Goal: Transaction & Acquisition: Book appointment/travel/reservation

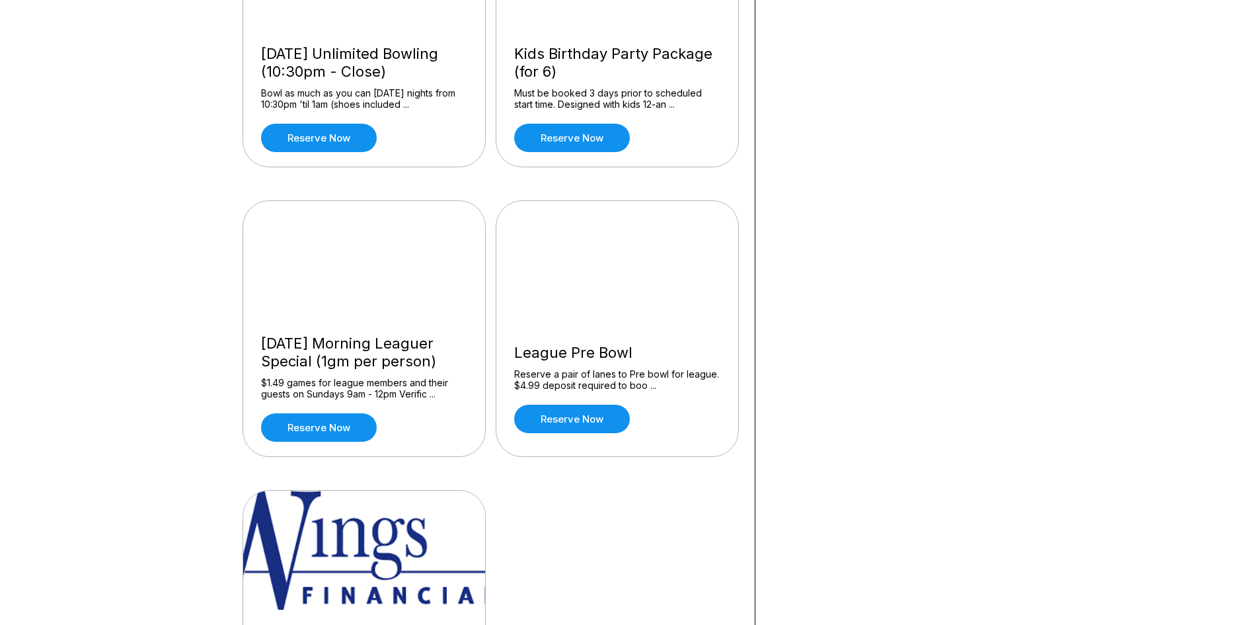
scroll to position [1124, 0]
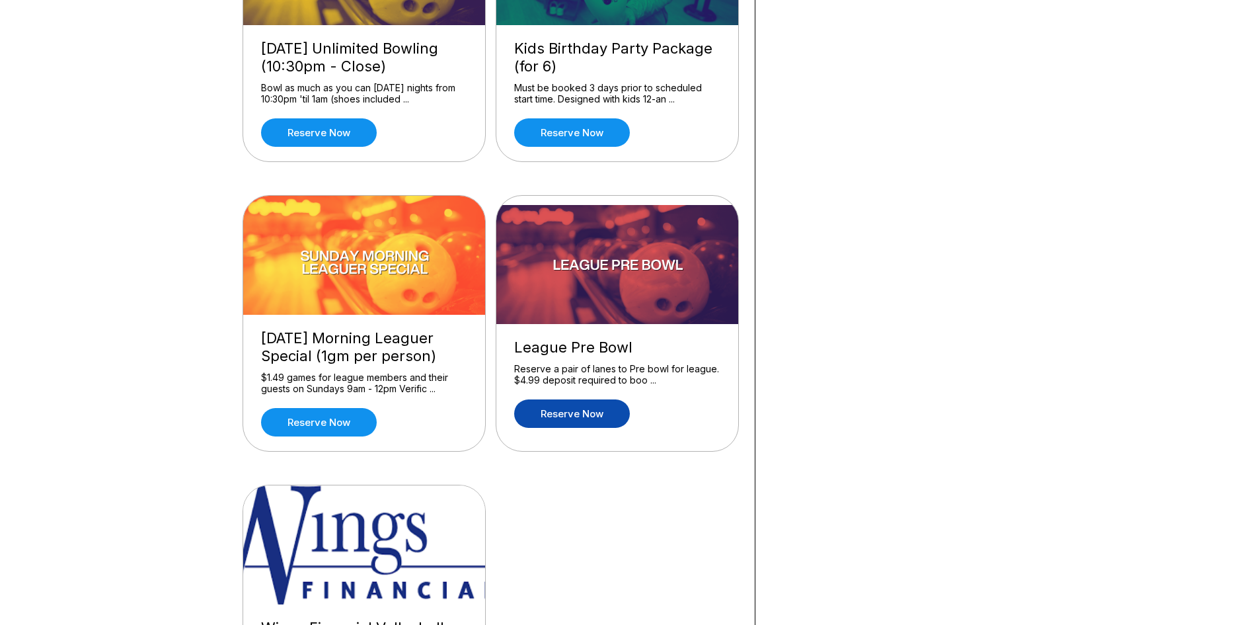
click at [596, 419] on link "Reserve now" at bounding box center [572, 413] width 116 height 28
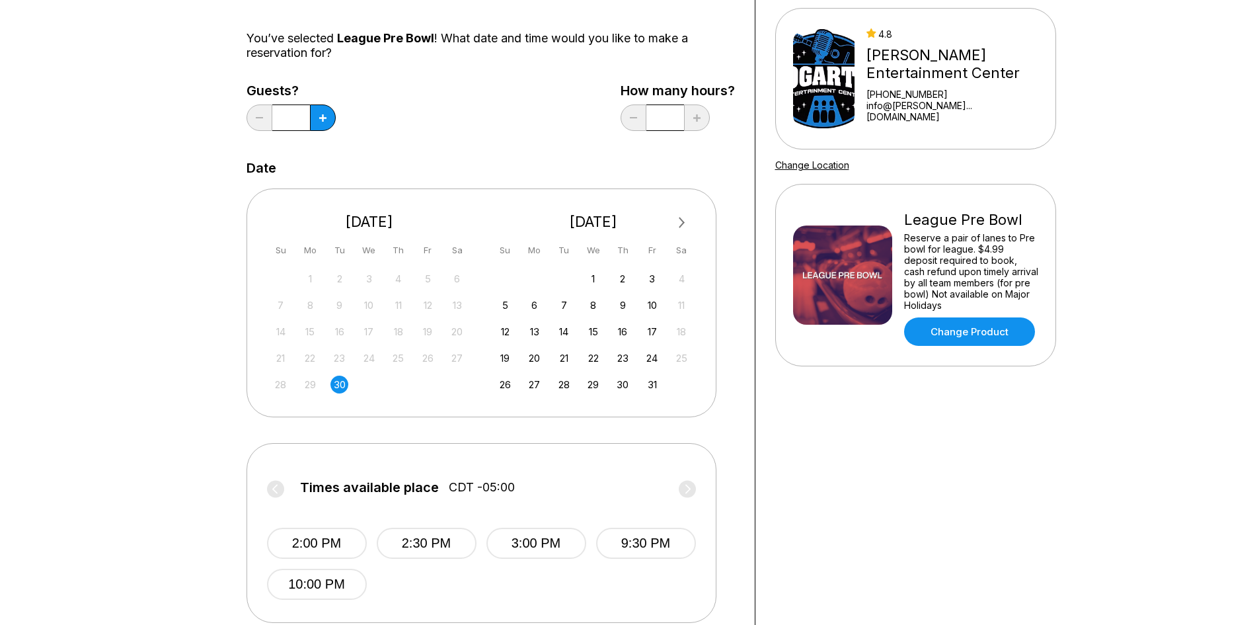
scroll to position [132, 0]
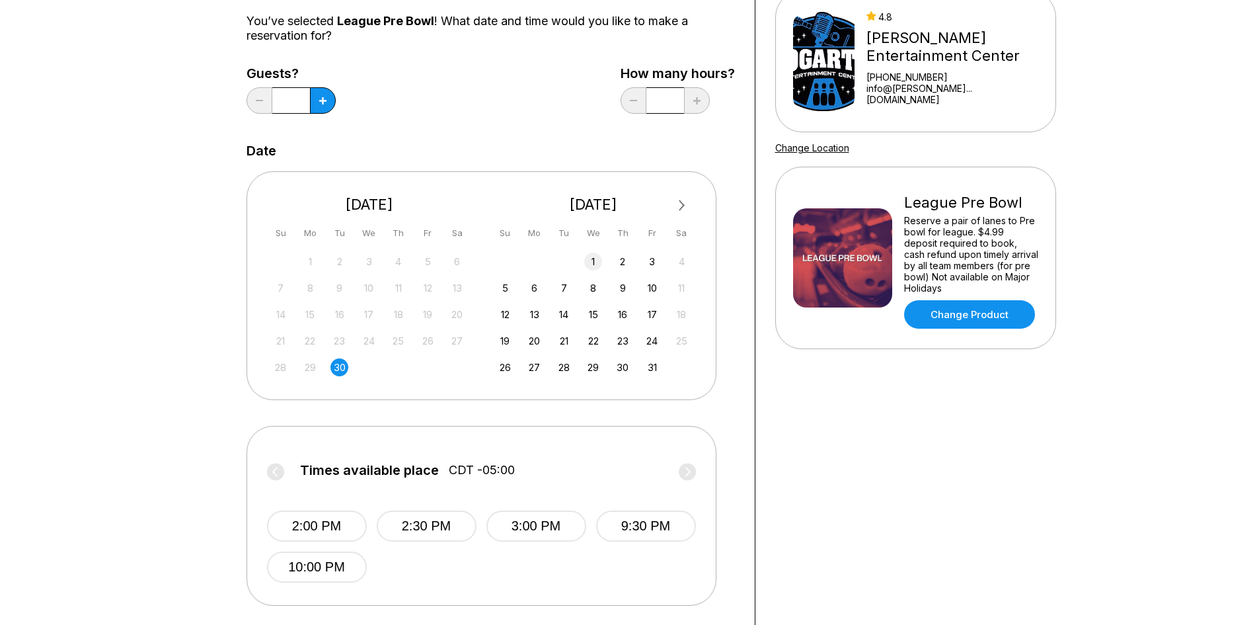
click at [593, 256] on div "1" at bounding box center [593, 261] width 18 height 18
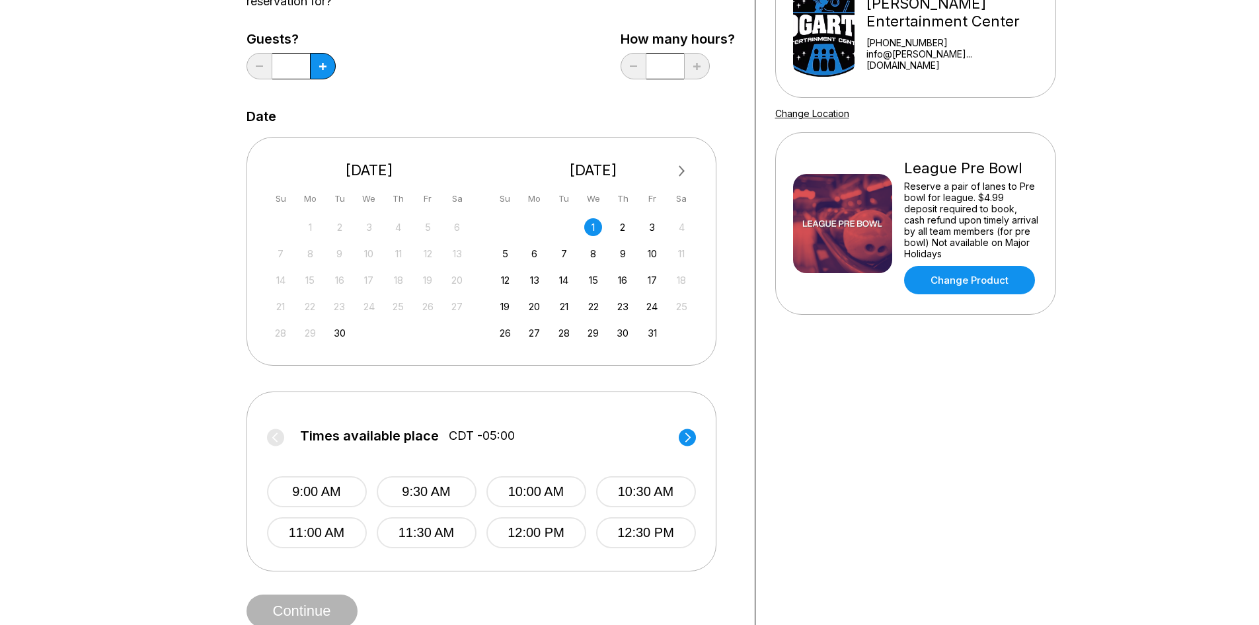
scroll to position [198, 0]
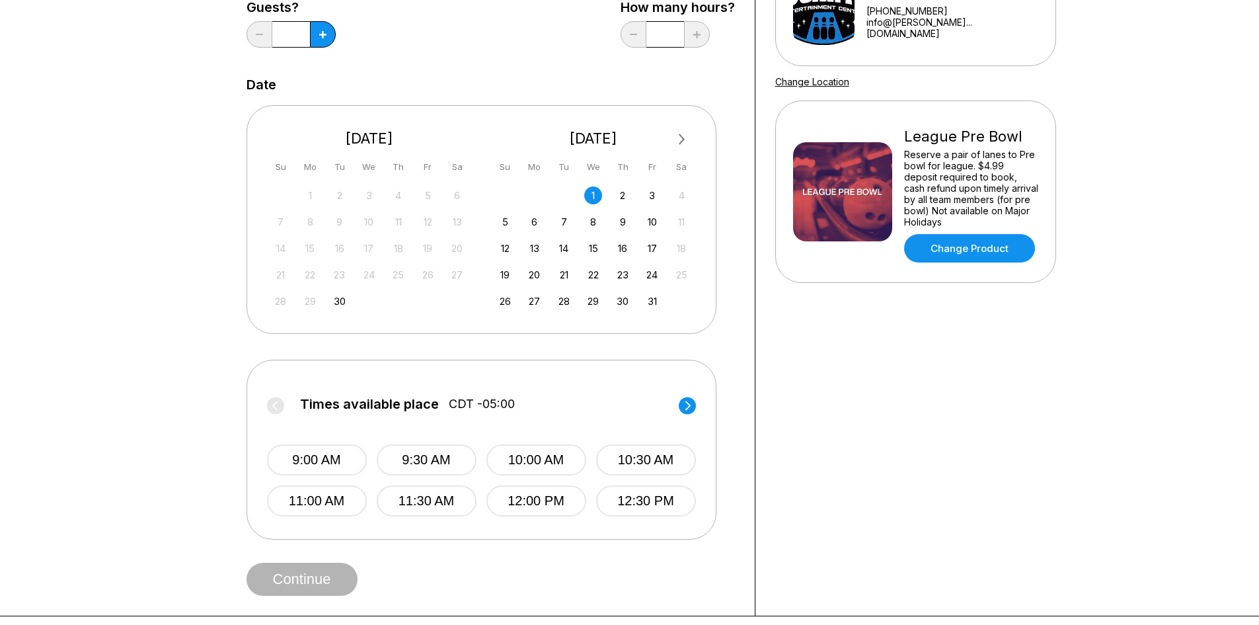
click at [694, 407] on circle at bounding box center [687, 405] width 17 height 17
click at [617, 196] on div "2" at bounding box center [623, 195] width 18 height 18
click at [689, 403] on circle at bounding box center [687, 405] width 17 height 17
click at [689, 403] on label "Times available place CDT -05:00" at bounding box center [481, 407] width 429 height 21
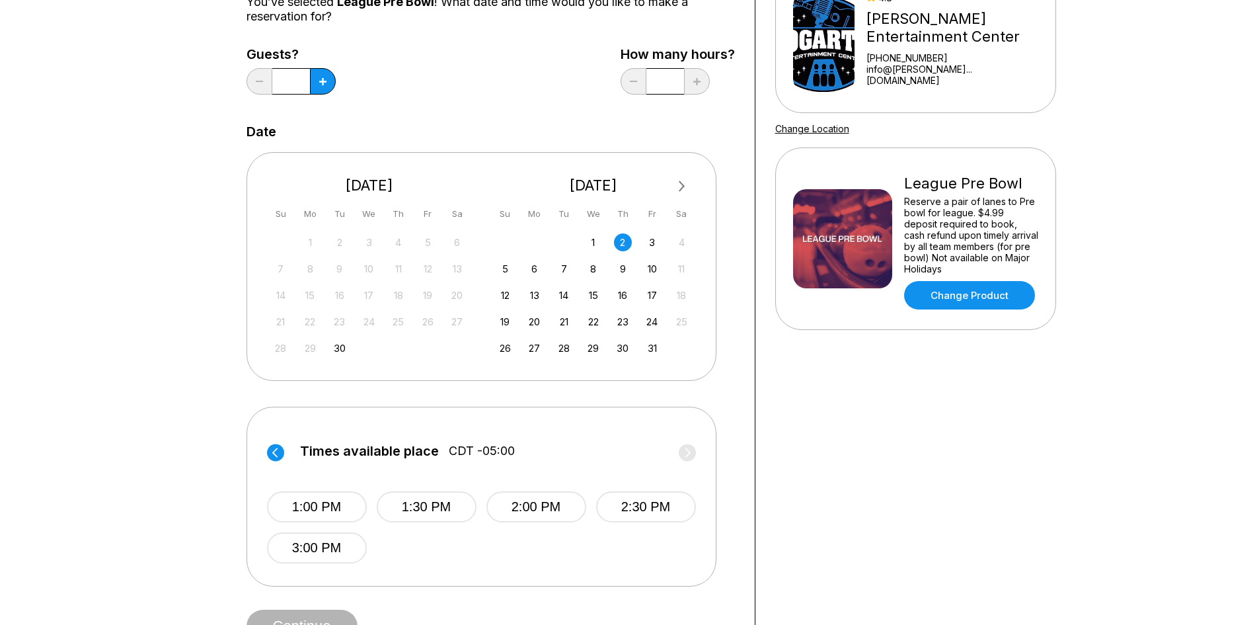
scroll to position [132, 0]
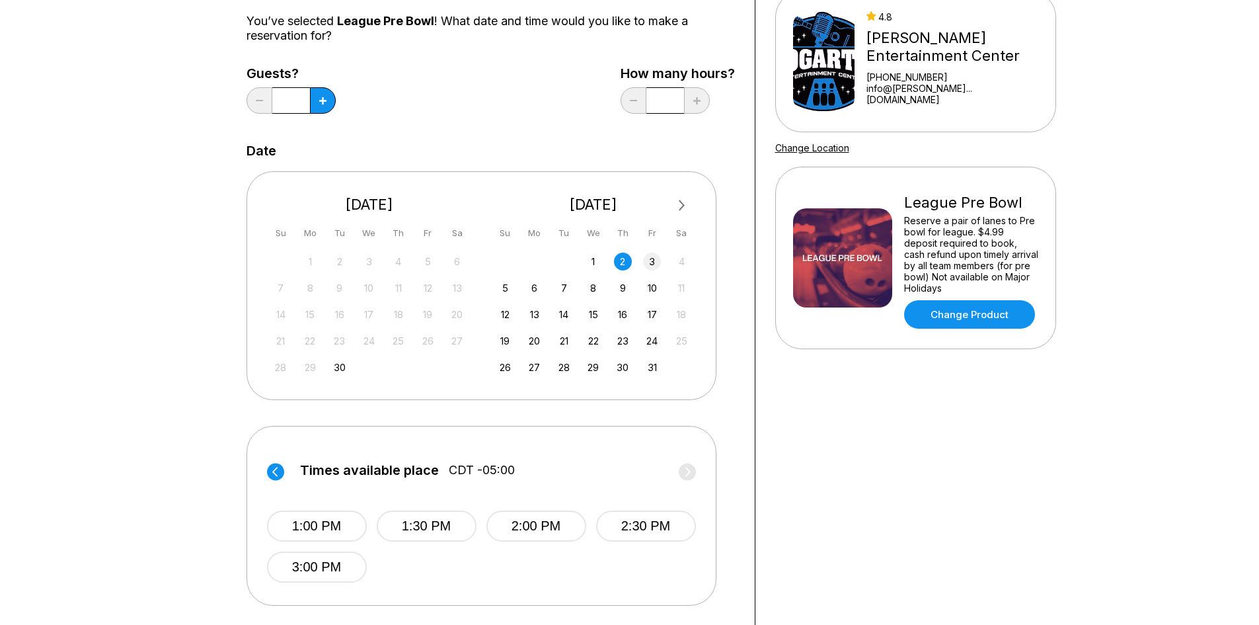
click at [650, 264] on div "3" at bounding box center [652, 261] width 18 height 18
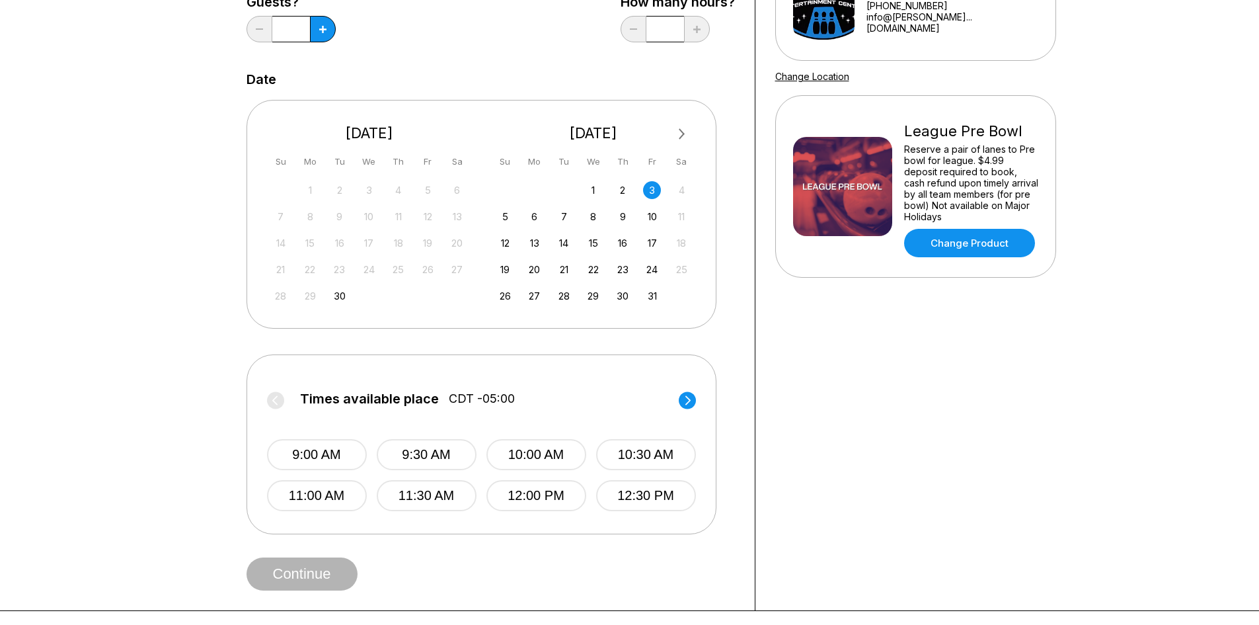
scroll to position [264, 0]
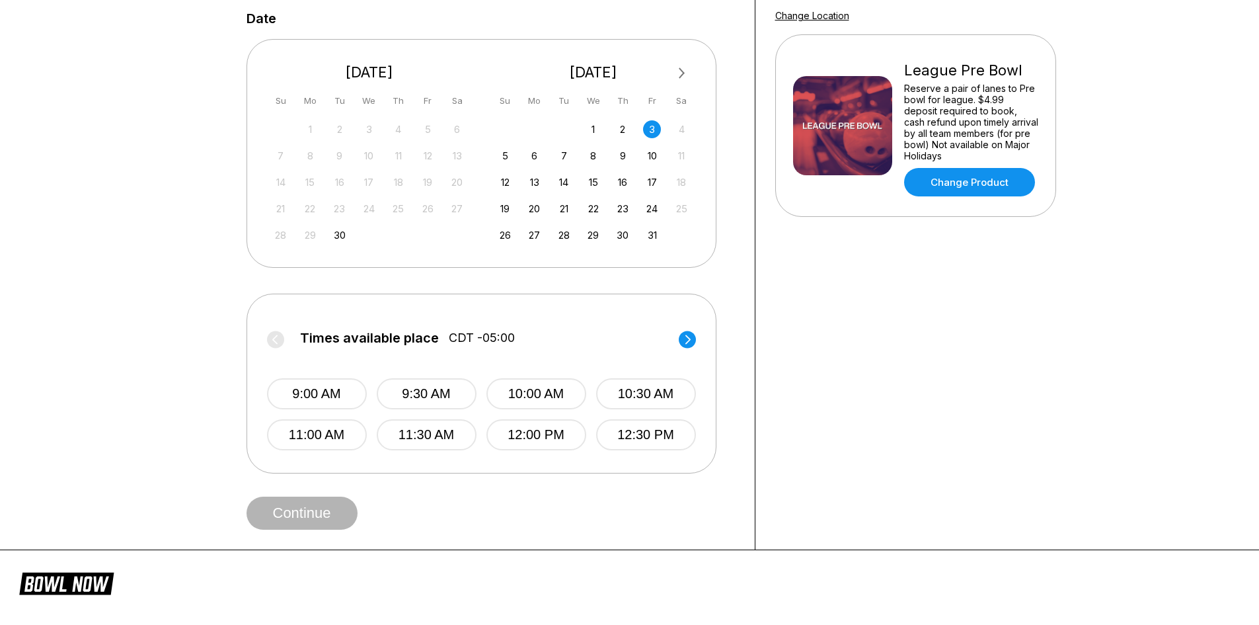
click at [686, 336] on icon at bounding box center [687, 338] width 5 height 9
click at [686, 336] on label "Times available place CDT -05:00" at bounding box center [481, 340] width 429 height 21
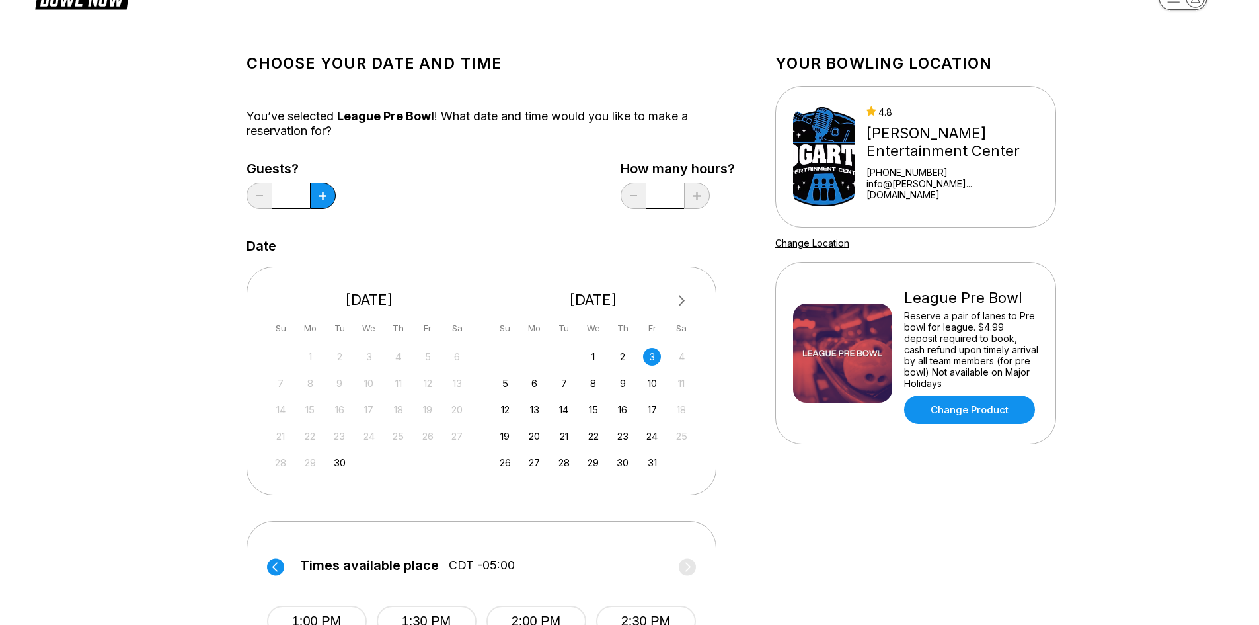
scroll to position [0, 0]
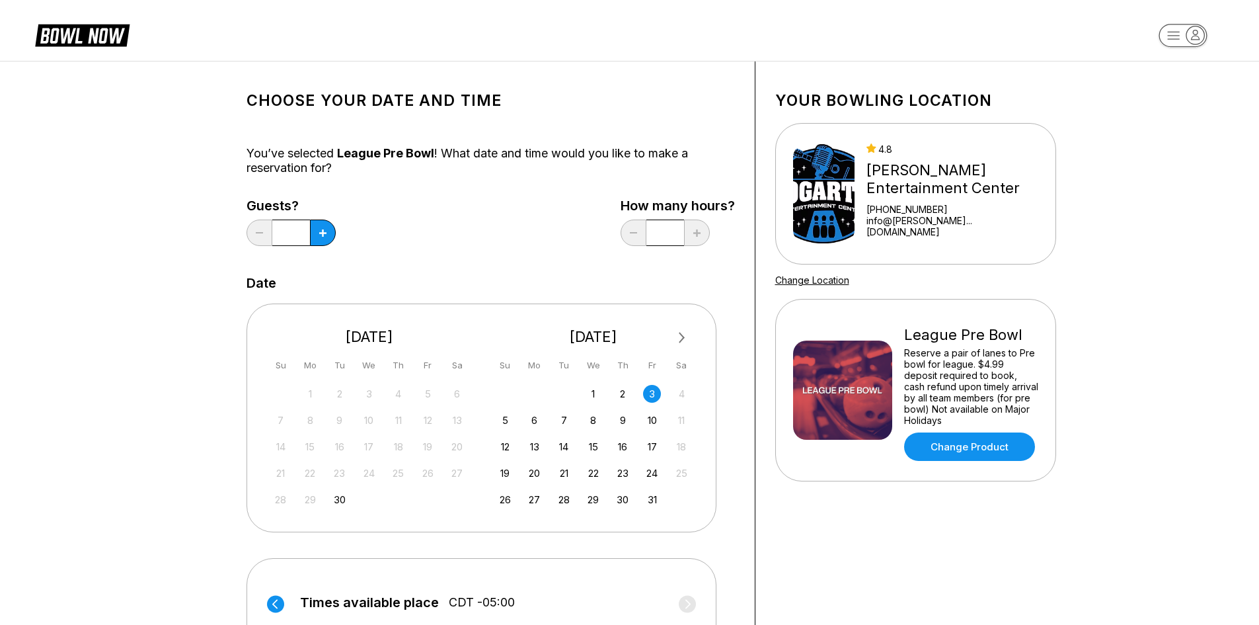
click at [337, 498] on div "30" at bounding box center [339, 499] width 18 height 18
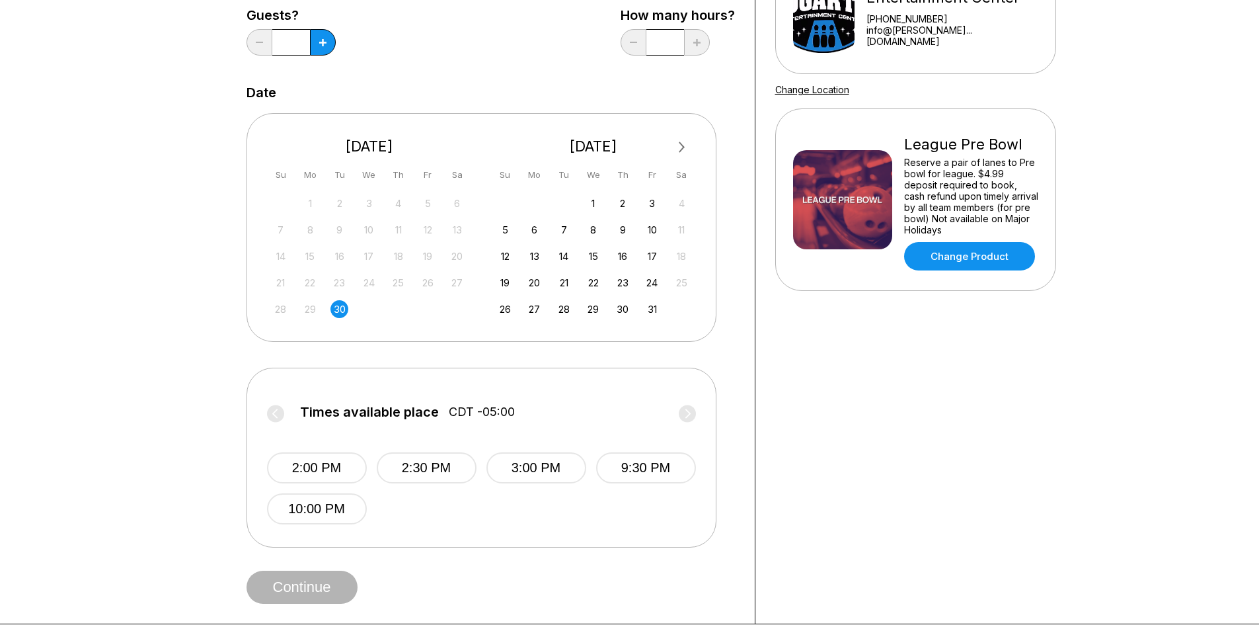
scroll to position [198, 0]
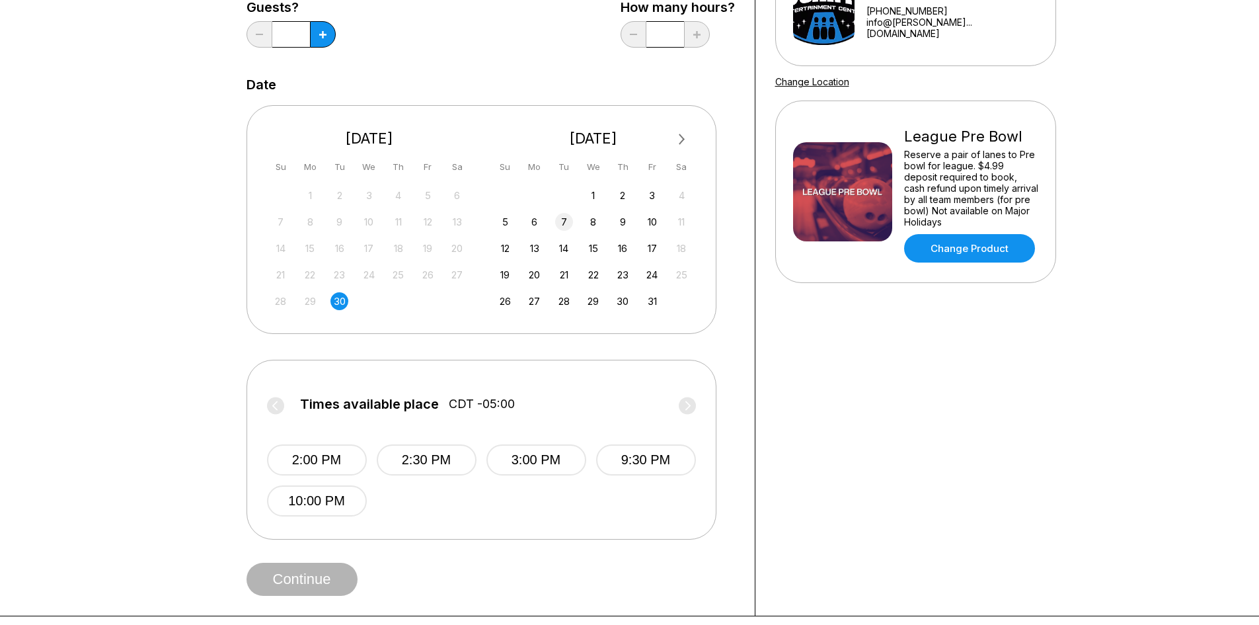
click at [563, 225] on div "7" at bounding box center [564, 222] width 18 height 18
click at [686, 403] on icon at bounding box center [687, 405] width 5 height 9
click at [596, 225] on div "8" at bounding box center [593, 222] width 18 height 18
click at [690, 401] on circle at bounding box center [687, 405] width 17 height 17
click at [622, 224] on div "9" at bounding box center [623, 222] width 18 height 18
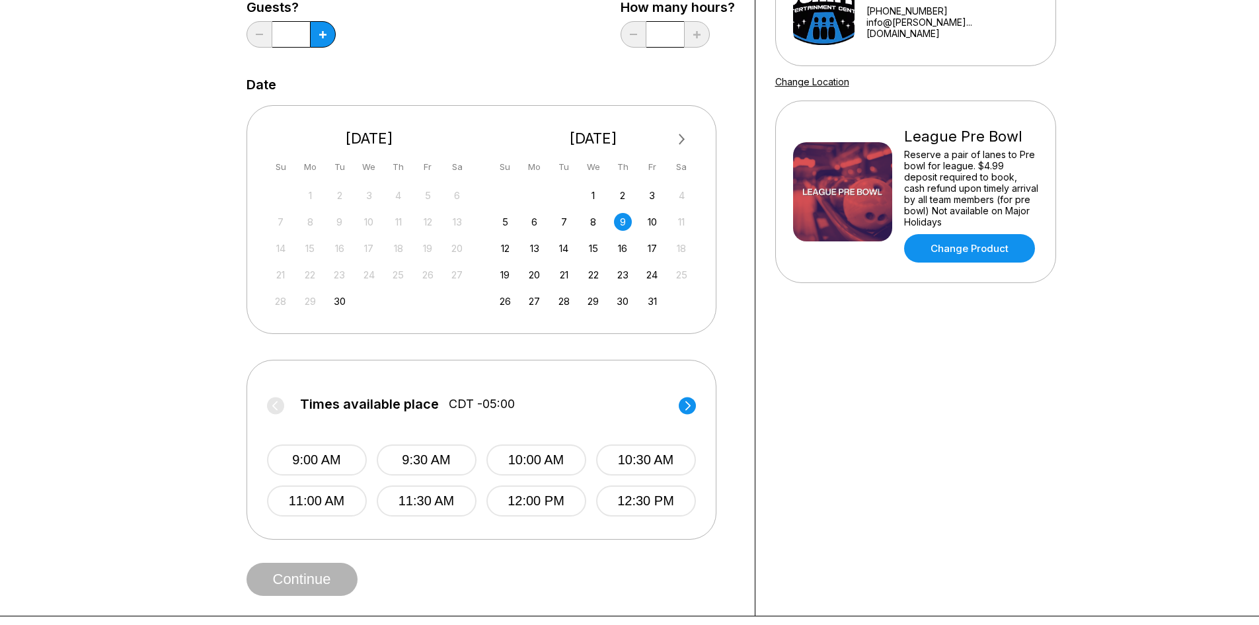
click at [685, 412] on circle at bounding box center [687, 405] width 17 height 17
click at [650, 219] on div "10" at bounding box center [652, 222] width 18 height 18
click at [685, 401] on circle at bounding box center [687, 405] width 17 height 17
click at [340, 304] on div "30" at bounding box center [339, 301] width 18 height 18
click at [588, 196] on div "1" at bounding box center [593, 195] width 18 height 18
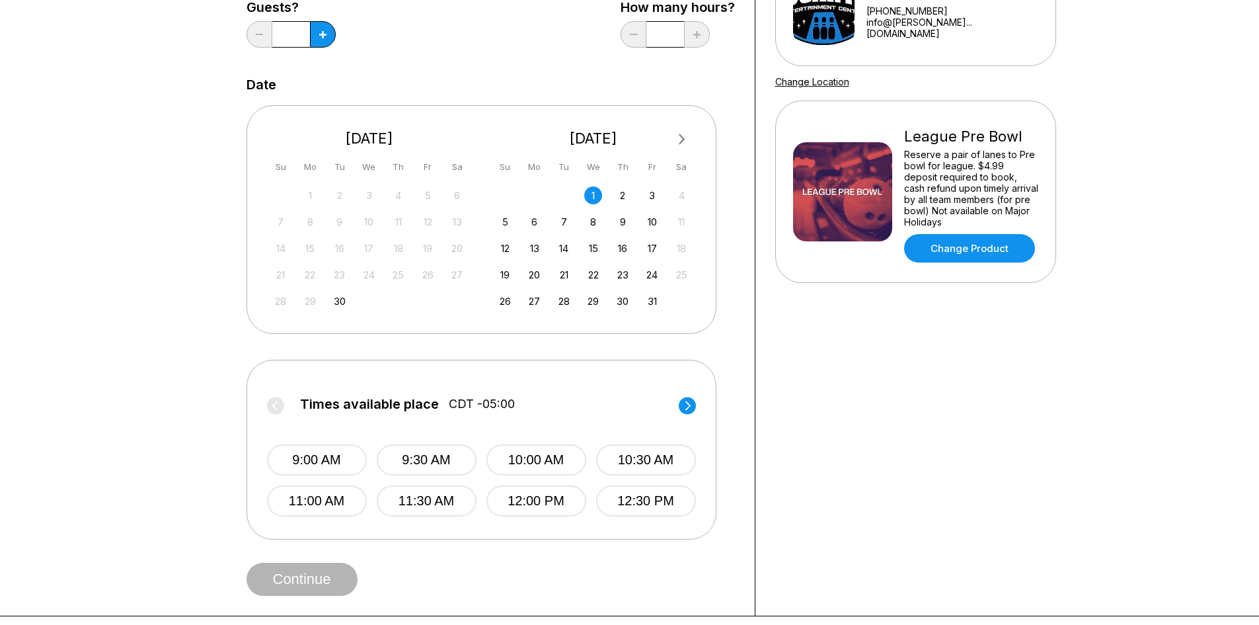
click at [683, 405] on circle at bounding box center [687, 405] width 17 height 17
click at [623, 194] on div "2" at bounding box center [623, 195] width 18 height 18
click at [685, 403] on circle at bounding box center [687, 405] width 17 height 17
click at [651, 195] on div "3" at bounding box center [652, 195] width 18 height 18
click at [693, 408] on circle at bounding box center [687, 405] width 17 height 17
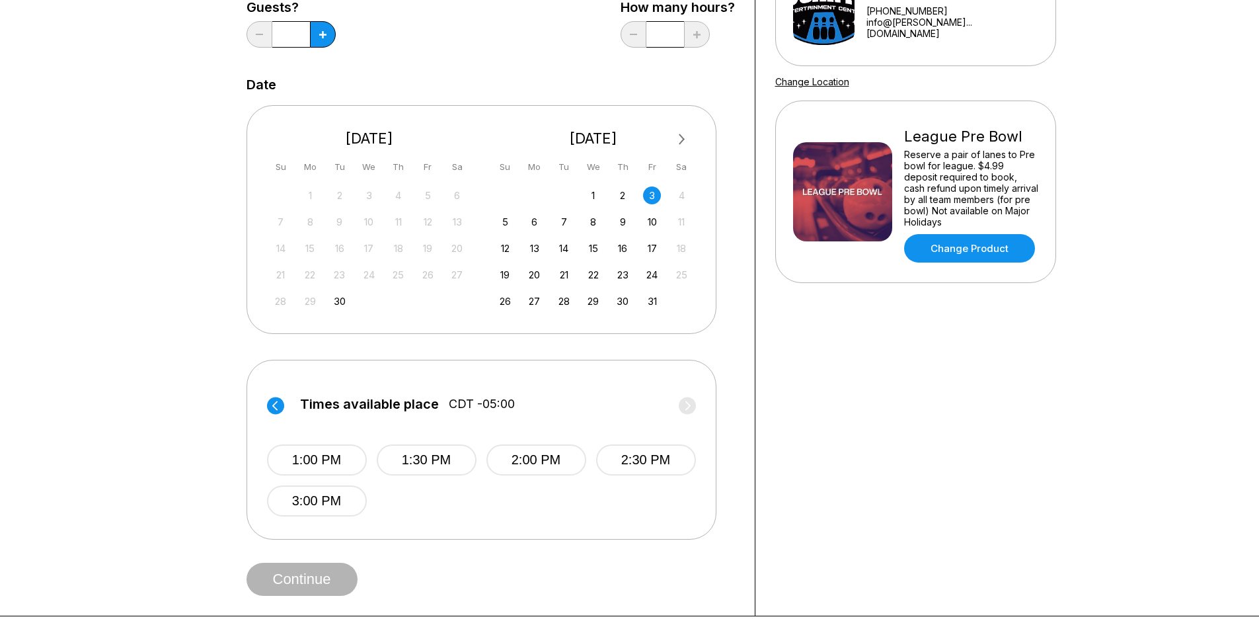
click at [345, 304] on div "30" at bounding box center [339, 301] width 18 height 18
click at [505, 226] on div "5" at bounding box center [505, 222] width 18 height 18
click at [693, 407] on circle at bounding box center [687, 405] width 17 height 17
click at [278, 402] on circle at bounding box center [275, 405] width 17 height 17
